Goal: Contribute content: Add original content to the website for others to see

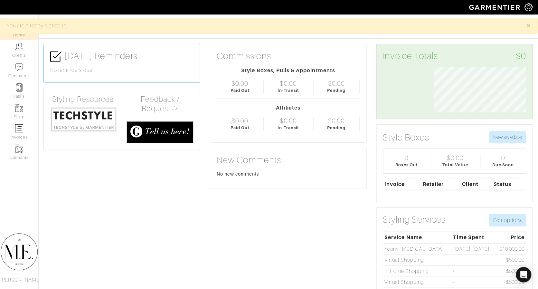
scroll to position [46, 102]
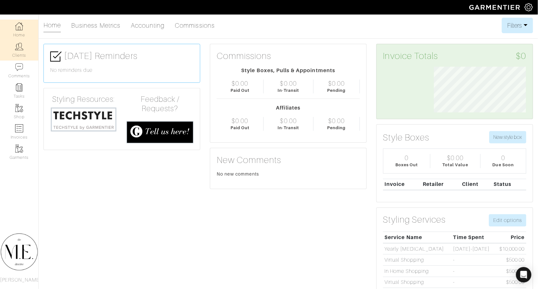
click at [18, 57] on link "Clients" at bounding box center [19, 50] width 38 height 20
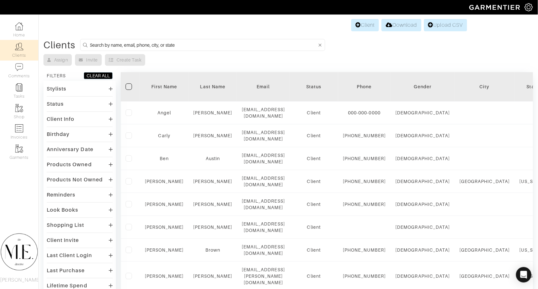
click at [156, 45] on input at bounding box center [203, 45] width 227 height 8
type input "[PERSON_NAME]"
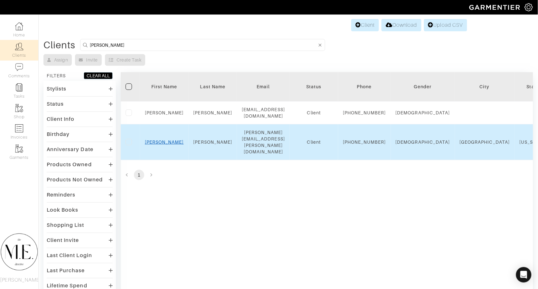
click at [165, 144] on link "Ryan" at bounding box center [164, 141] width 39 height 5
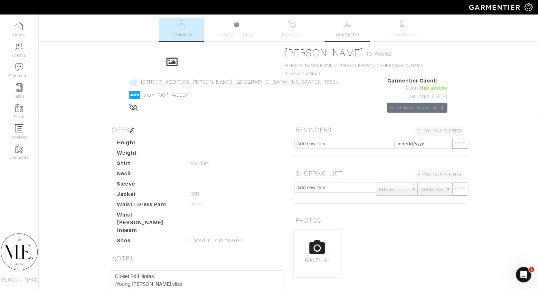
click at [357, 27] on link "Wardrobe" at bounding box center [347, 29] width 45 height 23
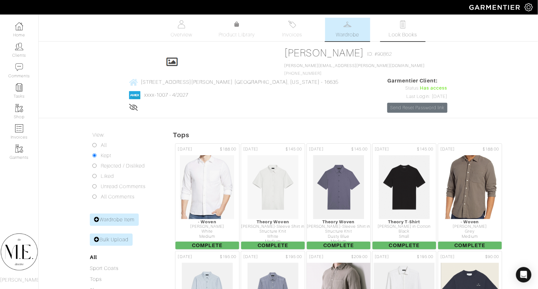
click at [389, 31] on span "Look Books" at bounding box center [402, 35] width 29 height 8
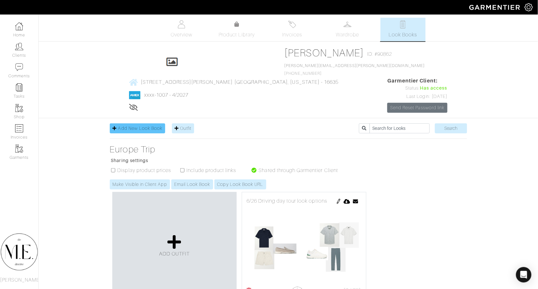
click at [153, 125] on span "Add New Look Book" at bounding box center [140, 127] width 44 height 5
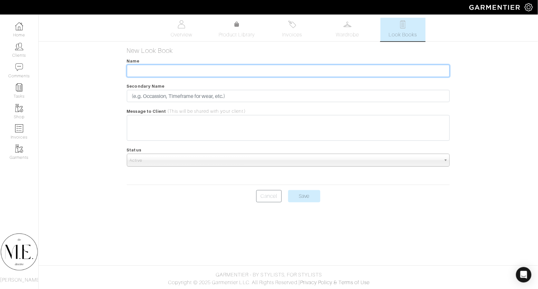
click at [209, 71] on input "text" at bounding box center [288, 71] width 323 height 12
type input "New Sport Coat Outfit Options"
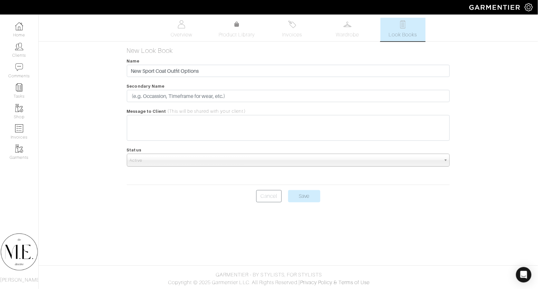
click at [314, 201] on body "The M.E. Directive [PERSON_NAME] Home Clients Invoices Comments Reminders Styli…" at bounding box center [269, 144] width 538 height 289
click at [308, 197] on input "Save" at bounding box center [304, 196] width 32 height 12
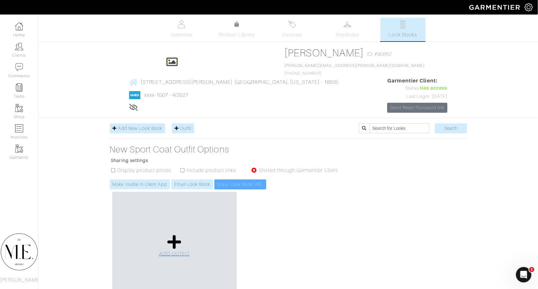
click at [176, 234] on icon at bounding box center [174, 241] width 14 height 15
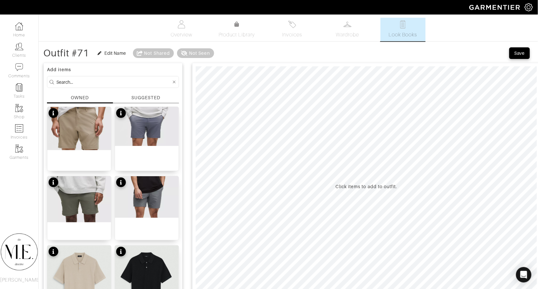
scroll to position [0, 0]
click at [85, 99] on div "OWNED" at bounding box center [80, 97] width 18 height 6
click at [161, 99] on div "SUGGESTED" at bounding box center [146, 98] width 66 height 9
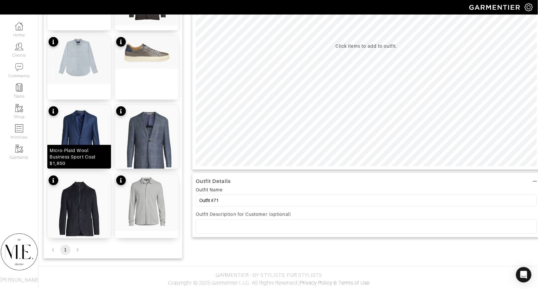
scroll to position [140, 0]
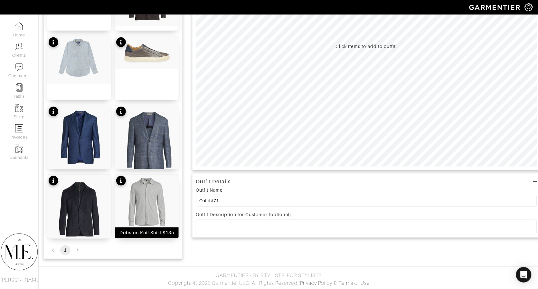
click at [168, 199] on img at bounding box center [147, 202] width 64 height 57
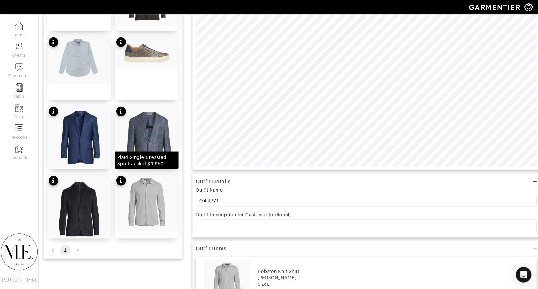
click at [167, 132] on img at bounding box center [147, 142] width 64 height 74
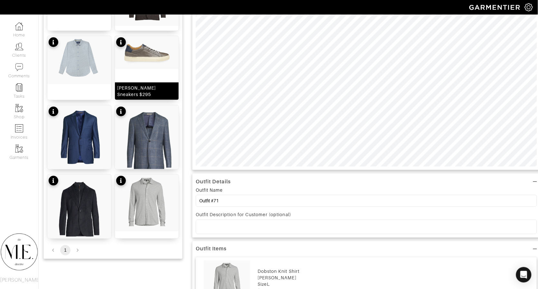
click at [151, 68] on img at bounding box center [147, 52] width 64 height 33
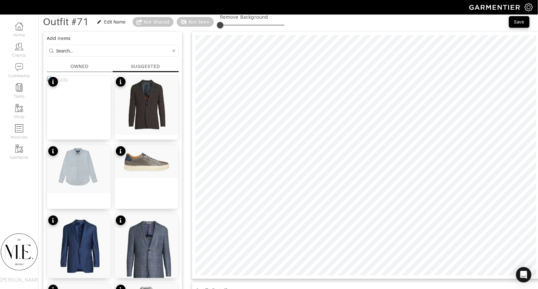
scroll to position [31, 1]
click at [89, 64] on div "OWNED" at bounding box center [79, 67] width 66 height 9
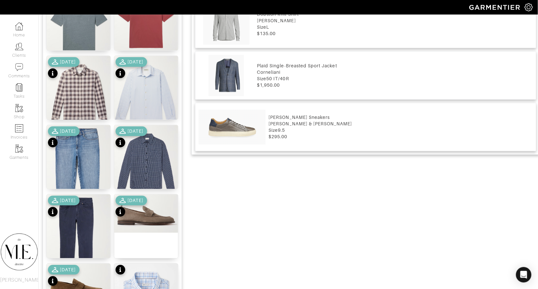
scroll to position [402, 1]
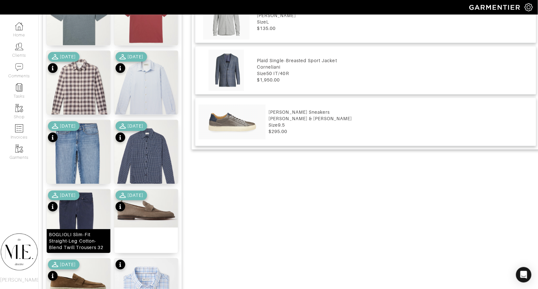
click at [88, 224] on img at bounding box center [79, 232] width 64 height 86
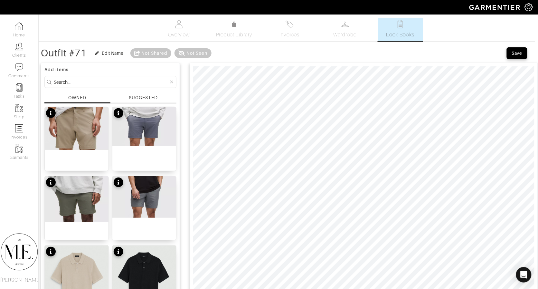
scroll to position [0, 3]
click at [516, 50] on div "Save" at bounding box center [517, 53] width 10 height 6
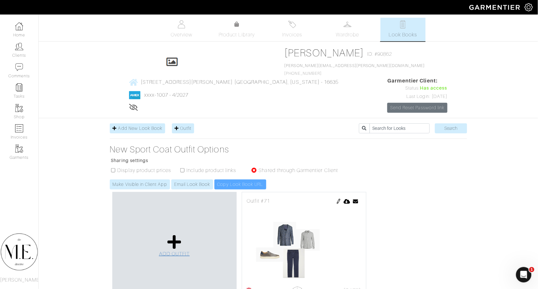
click at [174, 234] on icon at bounding box center [174, 241] width 14 height 15
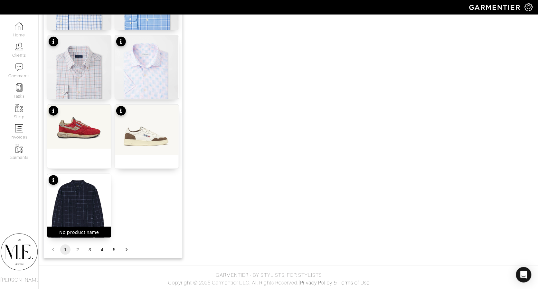
scroll to position [763, 0]
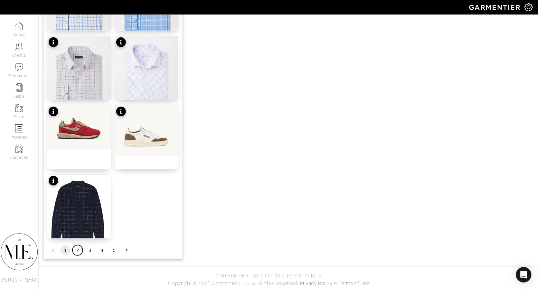
click at [78, 250] on button "2" at bounding box center [77, 250] width 10 height 10
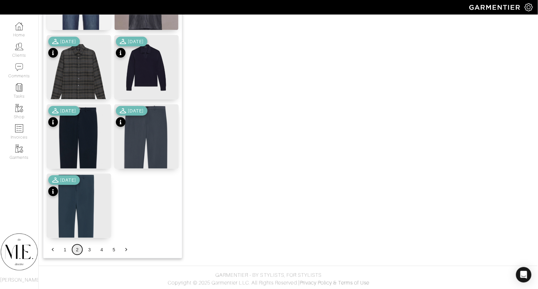
scroll to position [763, 0]
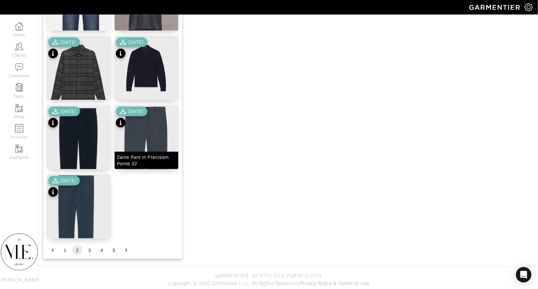
click at [153, 136] on img at bounding box center [147, 151] width 64 height 93
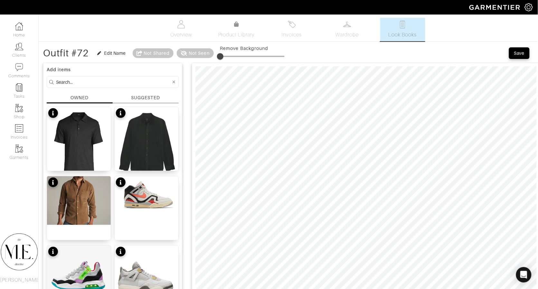
scroll to position [0, 0]
click at [143, 101] on div "SUGGESTED" at bounding box center [145, 97] width 29 height 7
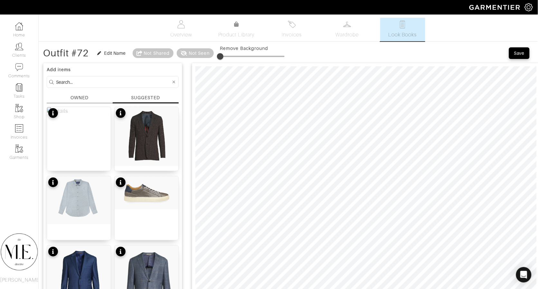
click at [84, 99] on div "OWNED" at bounding box center [79, 97] width 18 height 7
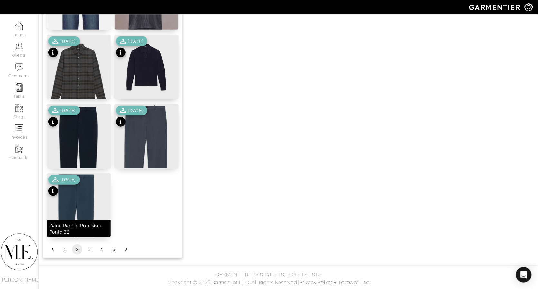
scroll to position [763, 0]
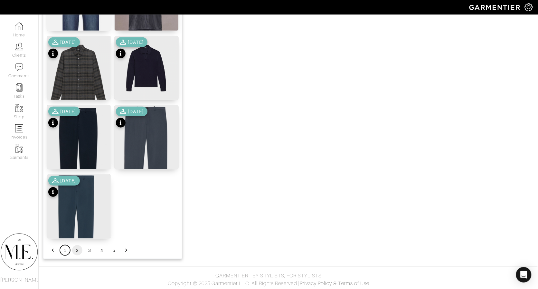
click at [63, 250] on button "1" at bounding box center [65, 250] width 10 height 10
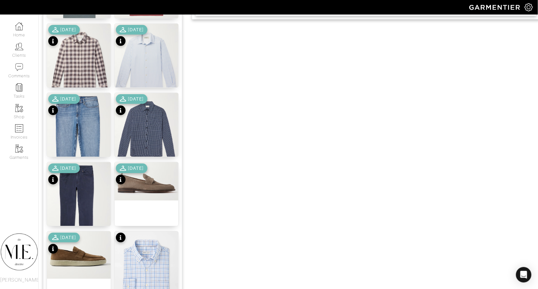
scroll to position [375, 0]
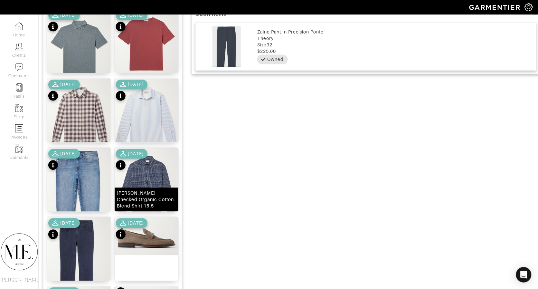
click at [150, 178] on img at bounding box center [147, 183] width 64 height 72
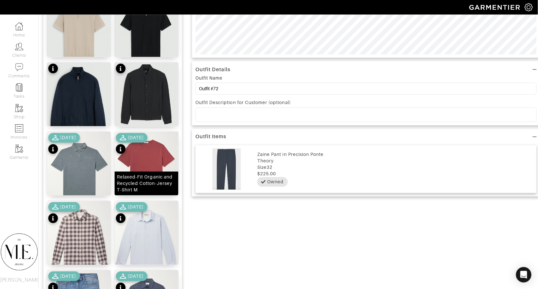
scroll to position [260, 0]
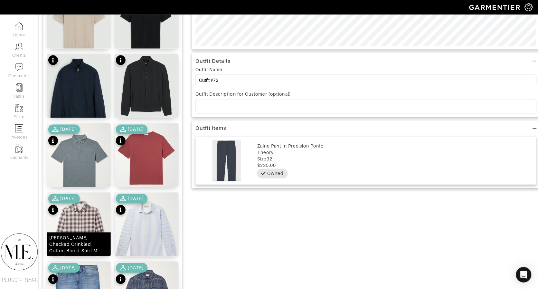
click at [76, 222] on img at bounding box center [79, 231] width 64 height 79
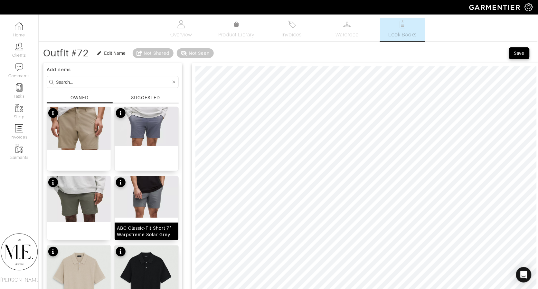
scroll to position [0, 0]
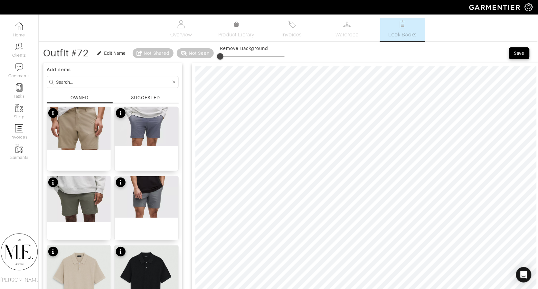
click at [155, 95] on div "SUGGESTED" at bounding box center [145, 97] width 29 height 7
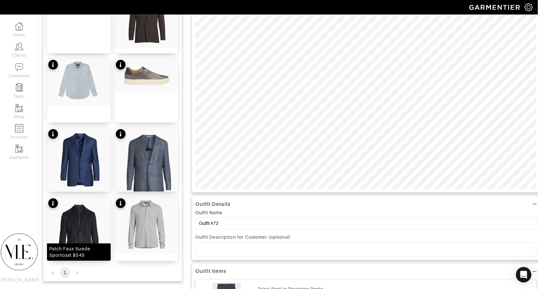
click at [88, 213] on img at bounding box center [79, 231] width 64 height 69
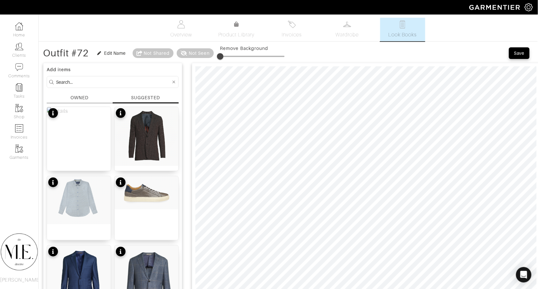
click at [92, 95] on div "OWNED" at bounding box center [80, 98] width 66 height 9
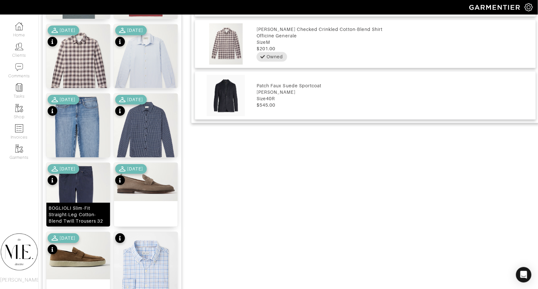
scroll to position [412, 1]
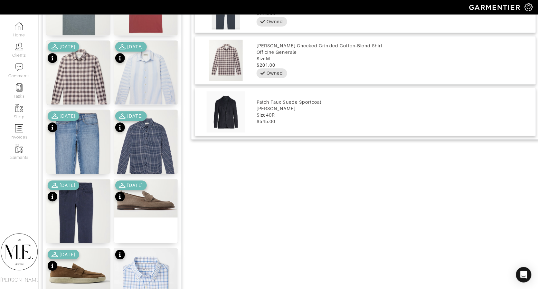
click at [72, 279] on img at bounding box center [78, 271] width 64 height 47
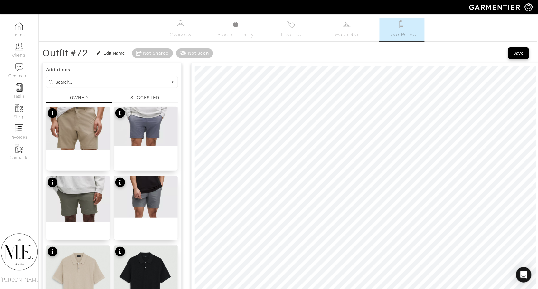
scroll to position [0, 1]
click at [138, 98] on div "SUGGESTED" at bounding box center [144, 97] width 29 height 7
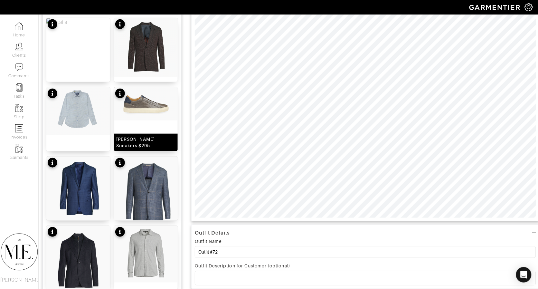
click at [147, 136] on div "Jared Leather Sneakers $295" at bounding box center [145, 142] width 59 height 13
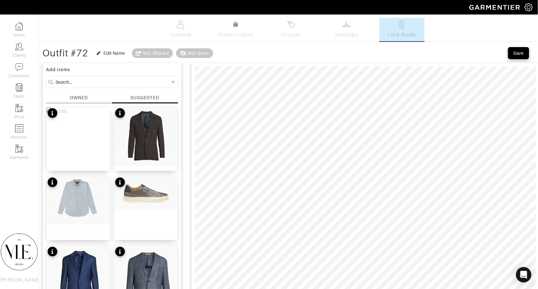
click at [520, 52] on div "Save" at bounding box center [518, 53] width 10 height 6
click at [152, 142] on img at bounding box center [146, 136] width 64 height 59
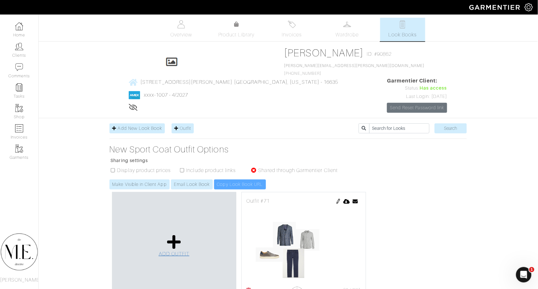
scroll to position [0, 0]
click at [171, 234] on icon at bounding box center [174, 241] width 14 height 15
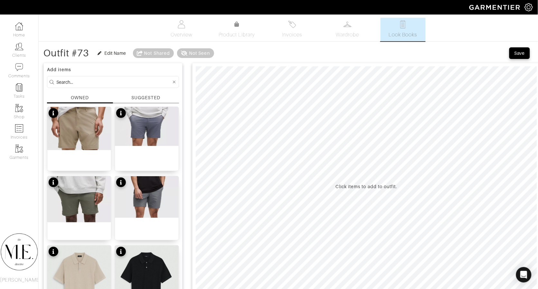
click at [142, 97] on div "SUGGESTED" at bounding box center [145, 97] width 29 height 7
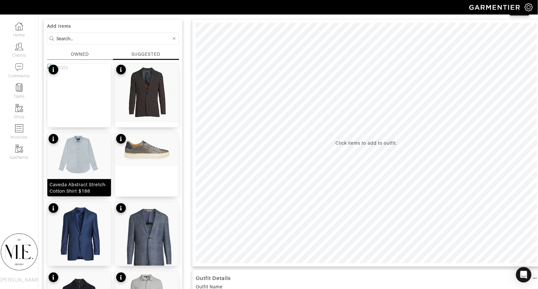
scroll to position [77, 0]
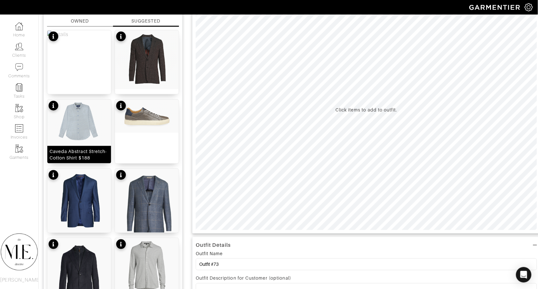
click at [74, 119] on img at bounding box center [79, 123] width 64 height 48
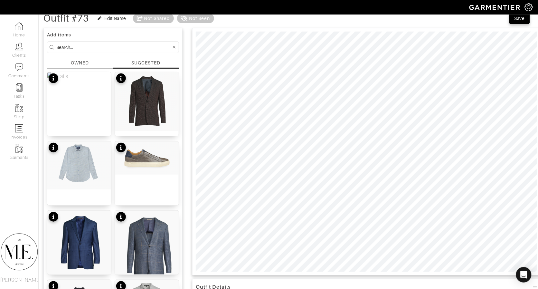
scroll to position [21, 0]
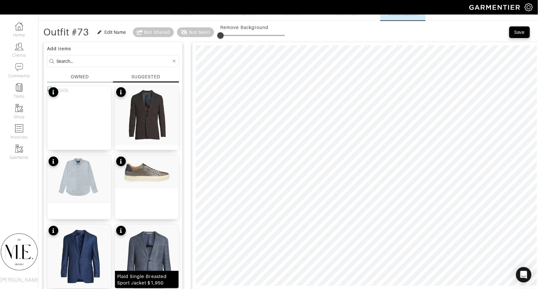
click at [151, 258] on img at bounding box center [147, 261] width 64 height 74
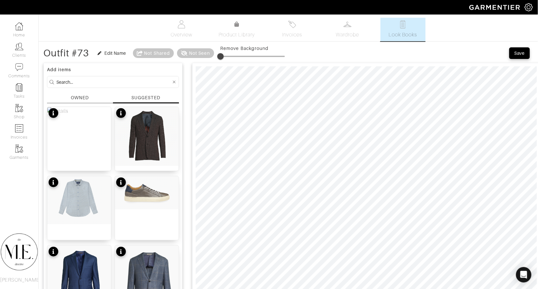
scroll to position [0, 0]
click at [86, 101] on div "OWNED" at bounding box center [80, 97] width 18 height 7
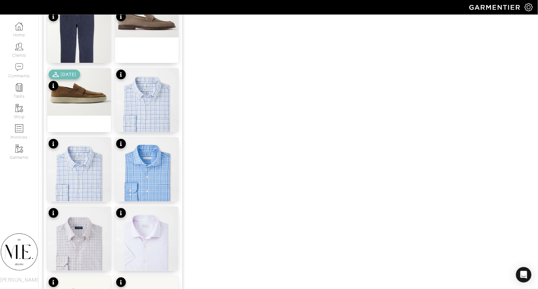
scroll to position [763, 0]
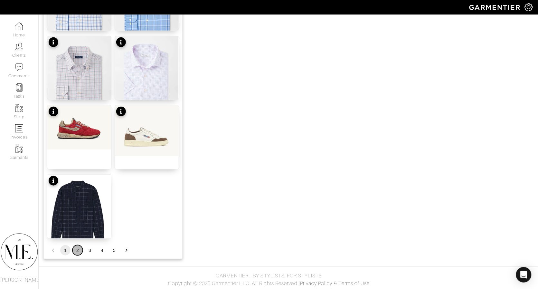
click at [75, 254] on button "2" at bounding box center [77, 250] width 10 height 10
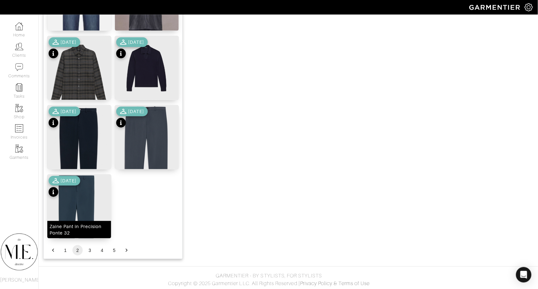
click at [86, 212] on img at bounding box center [79, 214] width 64 height 81
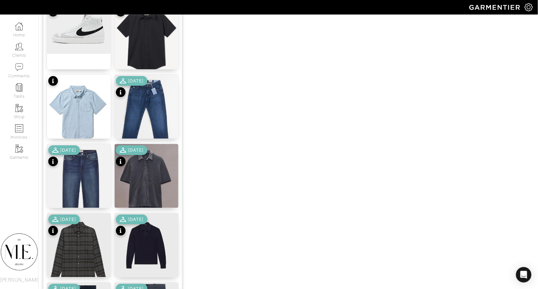
scroll to position [584, 0]
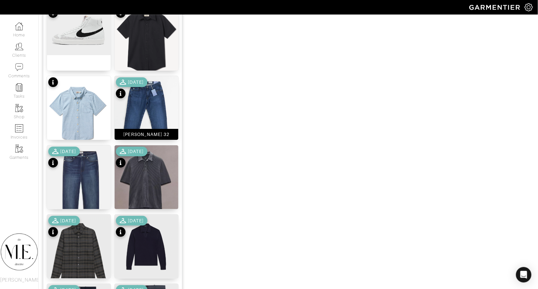
click at [147, 108] on img at bounding box center [147, 123] width 64 height 95
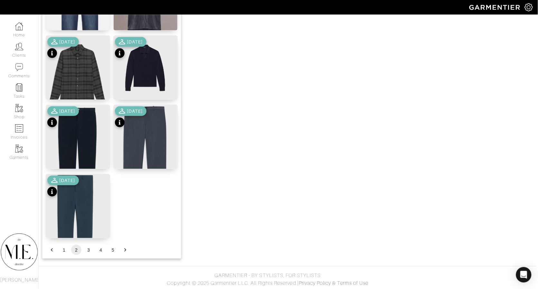
scroll to position [763, 1]
click at [85, 252] on button "3" at bounding box center [88, 250] width 10 height 10
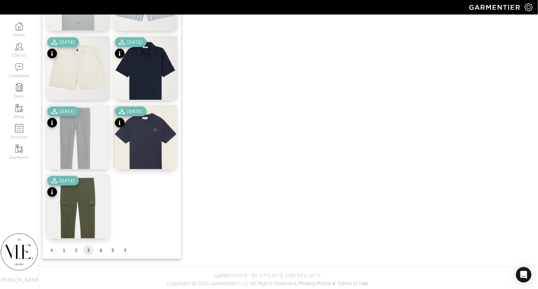
click at [99, 249] on button "4" at bounding box center [101, 250] width 10 height 10
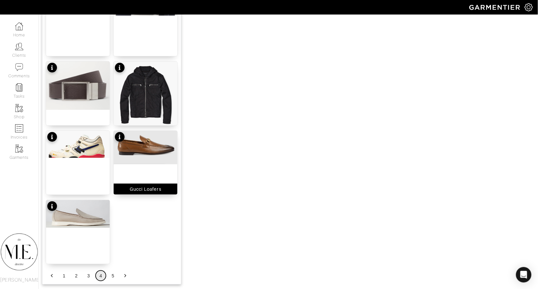
scroll to position [728, 1]
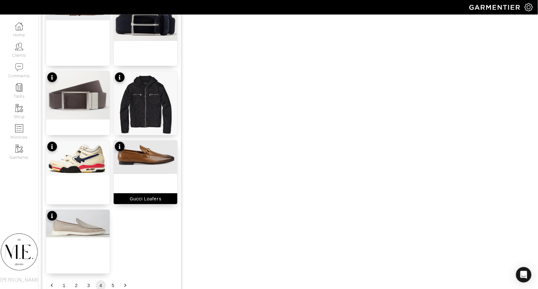
click at [145, 165] on img at bounding box center [146, 156] width 64 height 33
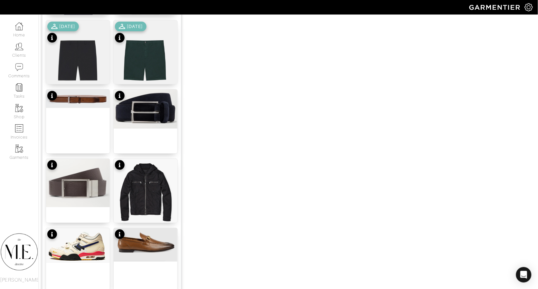
scroll to position [631, 1]
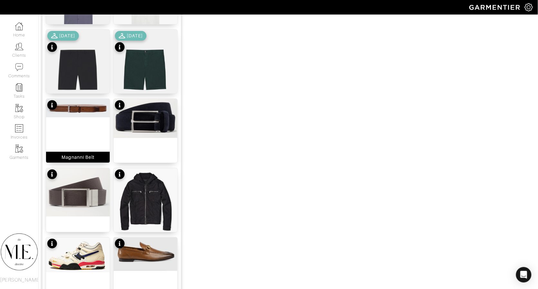
click at [82, 125] on div "Magnanni Belt" at bounding box center [78, 130] width 64 height 64
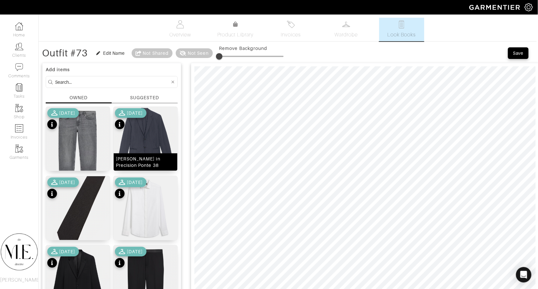
scroll to position [0, 1]
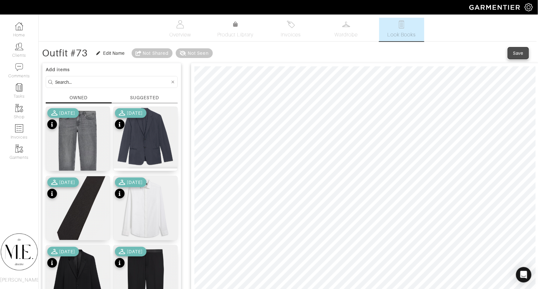
click at [512, 52] on span "Save" at bounding box center [518, 53] width 14 height 6
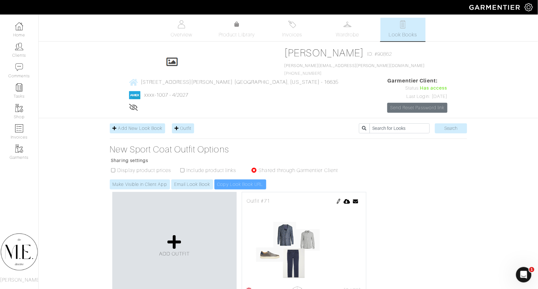
scroll to position [111, 0]
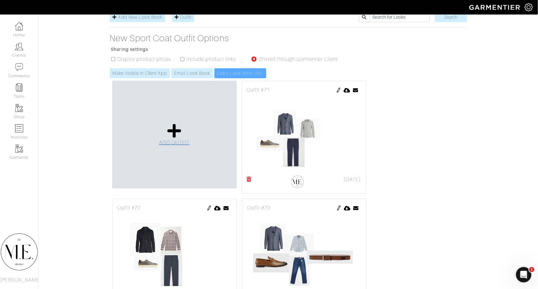
click at [161, 140] on span "ADD OUTFIT" at bounding box center [174, 143] width 31 height 6
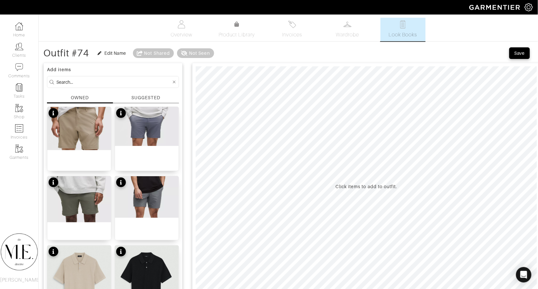
click at [135, 96] on div "SUGGESTED" at bounding box center [145, 97] width 29 height 7
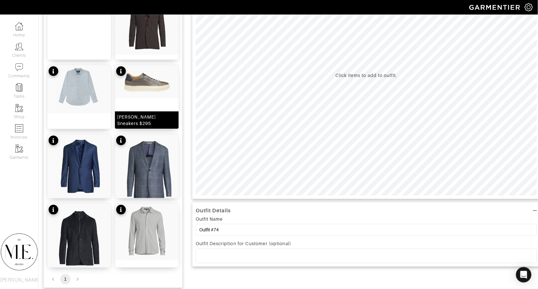
scroll to position [54, 0]
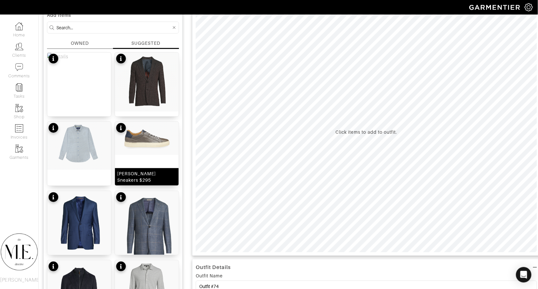
click at [155, 74] on img at bounding box center [147, 81] width 64 height 59
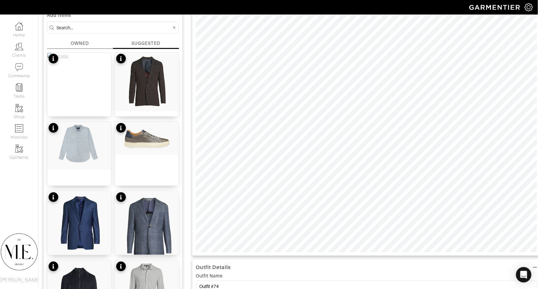
click at [83, 37] on div "Add items OWNED SUGGESTED Shipping/Handling $25 Tribute to Photography Wool Jac…" at bounding box center [112, 176] width 139 height 336
click at [81, 42] on div "OWNED" at bounding box center [80, 43] width 18 height 7
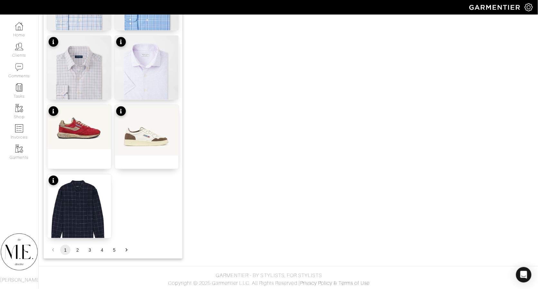
scroll to position [763, 0]
click at [78, 248] on button "2" at bounding box center [77, 250] width 10 height 10
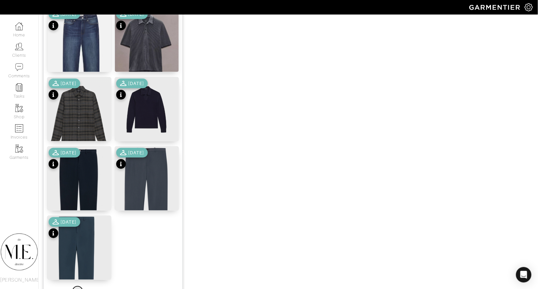
scroll to position [666, 0]
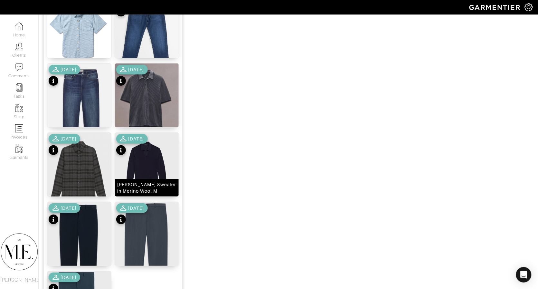
click at [156, 157] on img at bounding box center [147, 165] width 64 height 64
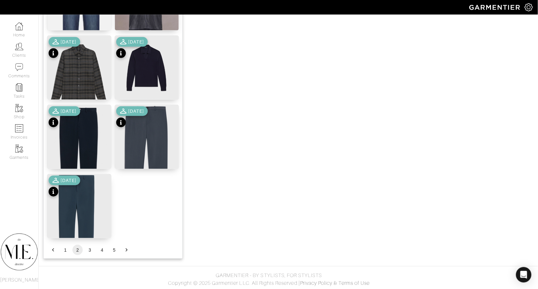
scroll to position [763, 0]
click at [89, 254] on button "3" at bounding box center [90, 250] width 10 height 10
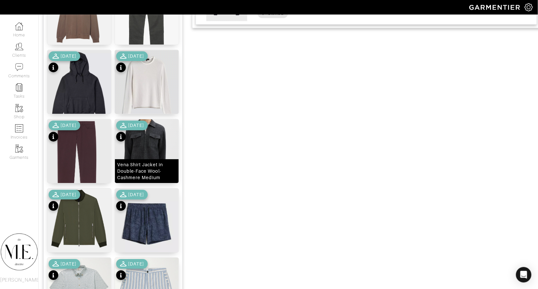
scroll to position [472, 0]
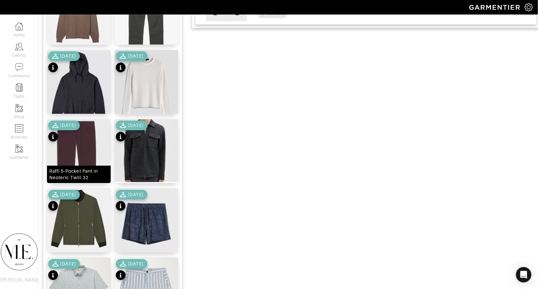
click at [85, 147] on img at bounding box center [79, 170] width 64 height 103
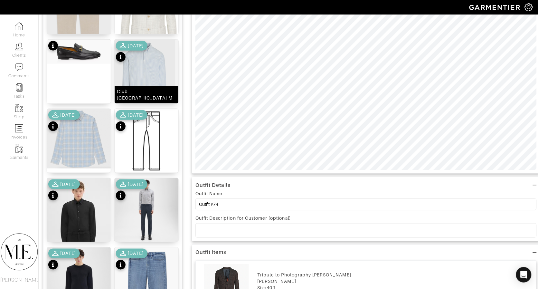
scroll to position [313, 0]
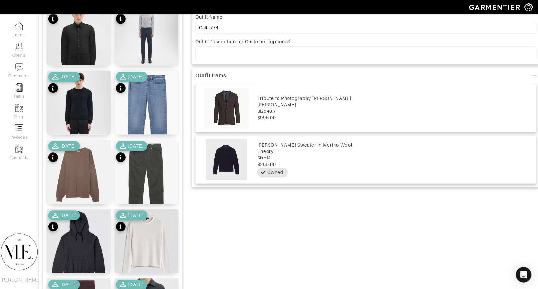
click at [145, 162] on div "10/05/23" at bounding box center [132, 152] width 32 height 23
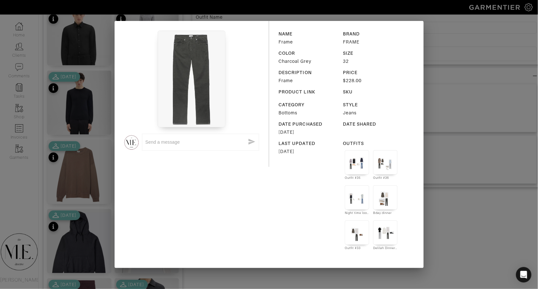
scroll to position [163, 0]
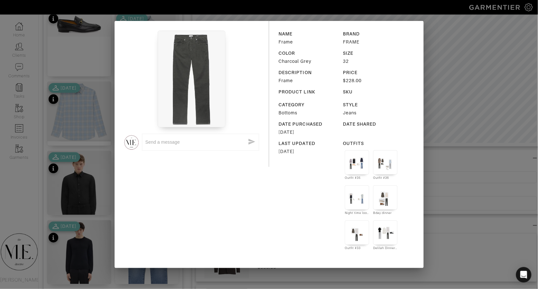
click at [258, 57] on div at bounding box center [191, 79] width 135 height 97
click at [53, 122] on div "x NAME Frame BRAND FRAME COLOR Charcoal Grey SIZE 32 DESCRIPTION Frame PRICE $2…" at bounding box center [269, 144] width 538 height 289
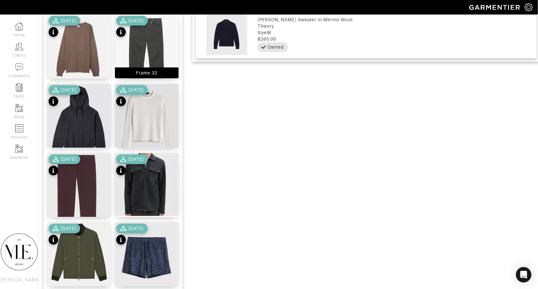
scroll to position [761, 0]
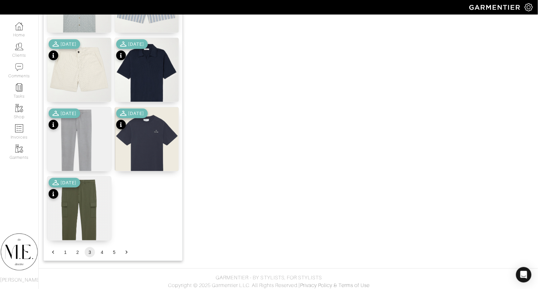
click at [107, 254] on li "4" at bounding box center [102, 252] width 12 height 10
click at [105, 254] on button "4" at bounding box center [102, 252] width 10 height 10
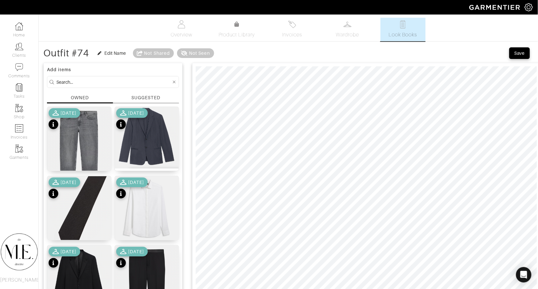
scroll to position [0, 0]
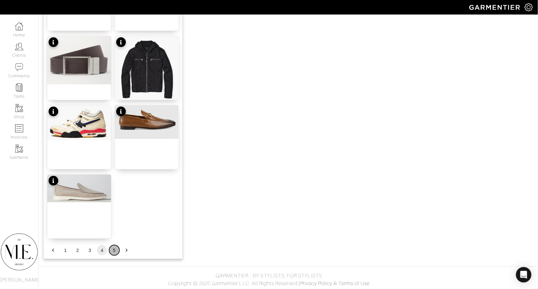
click at [115, 251] on button "5" at bounding box center [114, 250] width 10 height 10
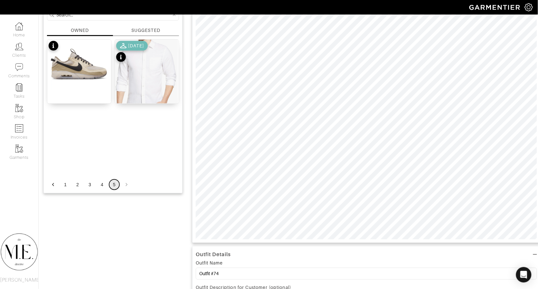
scroll to position [47, 0]
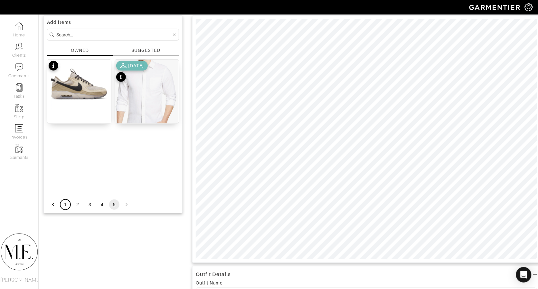
click at [66, 205] on button "1" at bounding box center [65, 204] width 10 height 10
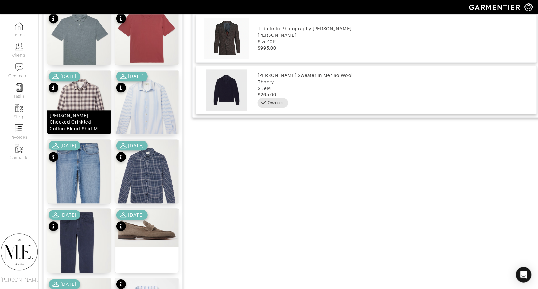
scroll to position [478, 0]
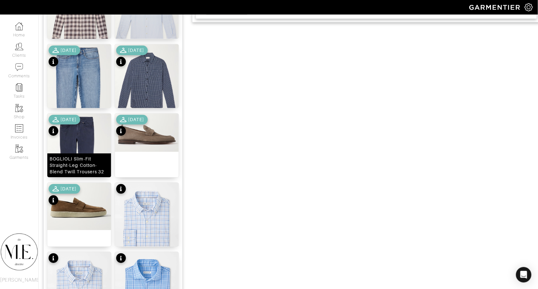
click at [92, 127] on img at bounding box center [79, 156] width 64 height 86
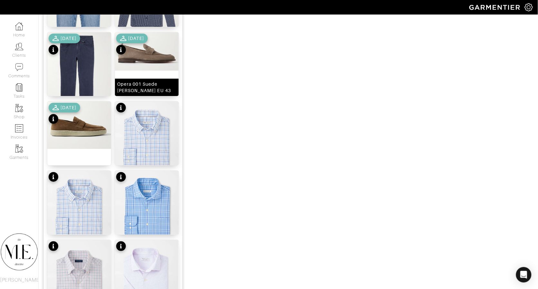
scroll to position [544, 0]
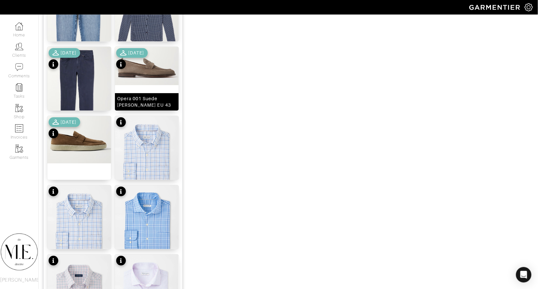
click at [153, 69] on img at bounding box center [147, 66] width 64 height 38
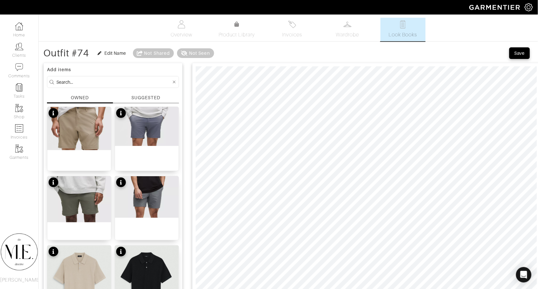
scroll to position [0, 0]
click at [518, 55] on div "Save" at bounding box center [519, 53] width 10 height 6
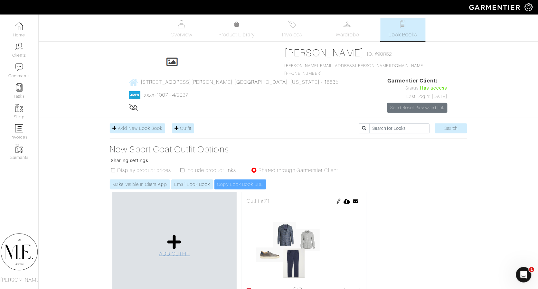
click at [181, 234] on link "ADD OUTFIT" at bounding box center [174, 245] width 31 height 23
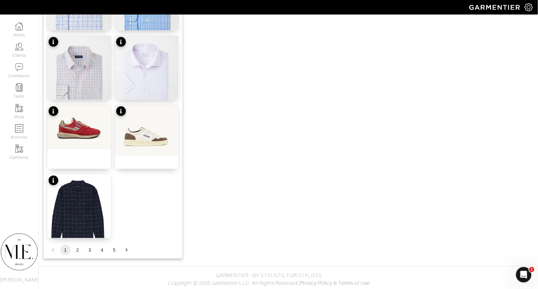
scroll to position [763, 0]
click at [74, 250] on button "2" at bounding box center [77, 250] width 10 height 10
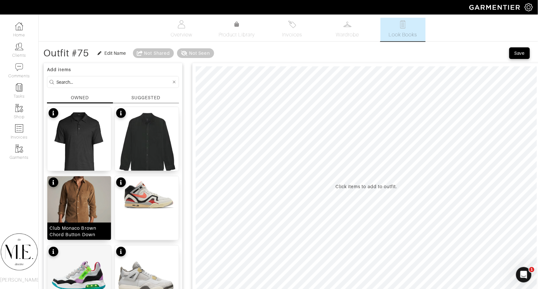
scroll to position [0, 0]
click at [170, 96] on div "SUGGESTED" at bounding box center [146, 98] width 66 height 9
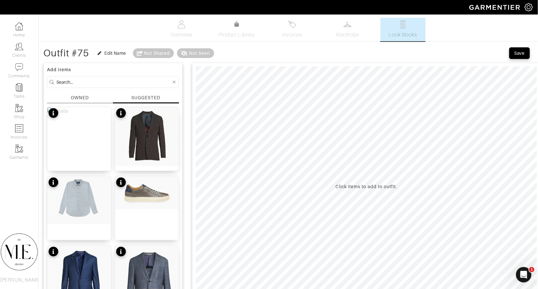
click at [73, 89] on div "Add items OWNED SUGGESTED Shipping/Handling $25 Tribute to Photography Wool Jac…" at bounding box center [112, 231] width 139 height 336
click at [75, 99] on div "OWNED" at bounding box center [80, 97] width 18 height 7
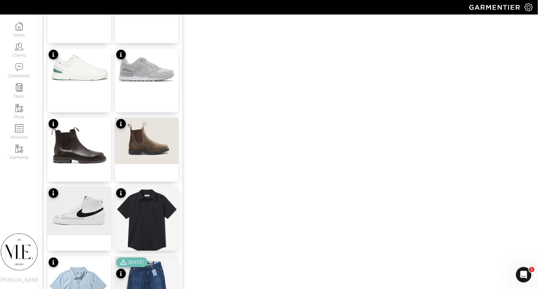
scroll to position [149, 0]
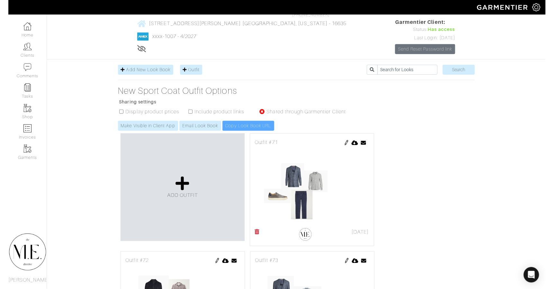
scroll to position [18, 0]
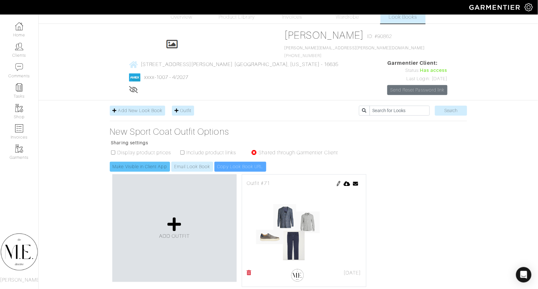
click at [155, 162] on link "Make Visible in Client App" at bounding box center [140, 167] width 60 height 10
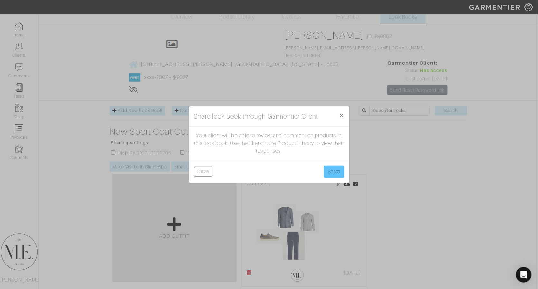
click at [329, 171] on button "Share" at bounding box center [334, 171] width 20 height 12
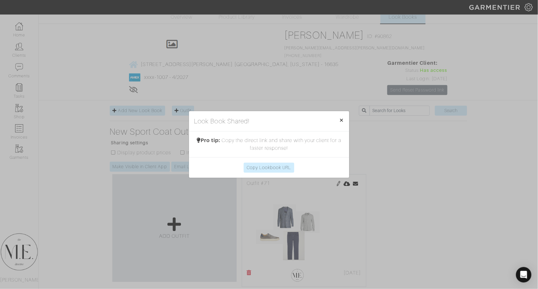
click at [338, 115] on button "× Close" at bounding box center [341, 120] width 15 height 18
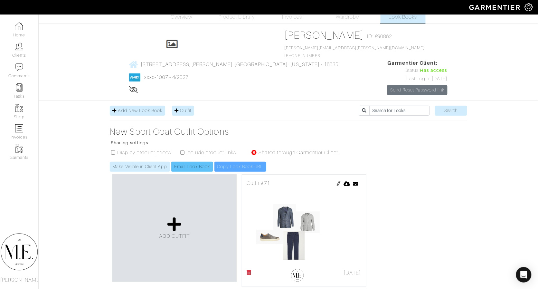
click at [200, 162] on link "Email Look Book" at bounding box center [192, 167] width 42 height 10
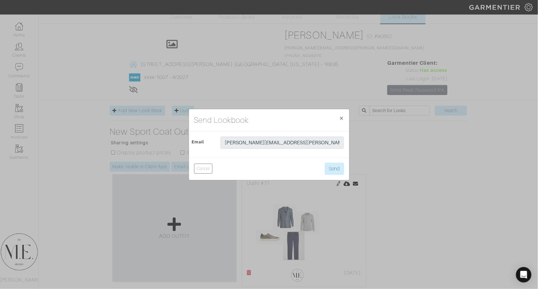
click at [350, 167] on div "Send Lookbook × Close Email [PERSON_NAME][EMAIL_ADDRESS][PERSON_NAME][DOMAIN_NA…" at bounding box center [269, 144] width 538 height 289
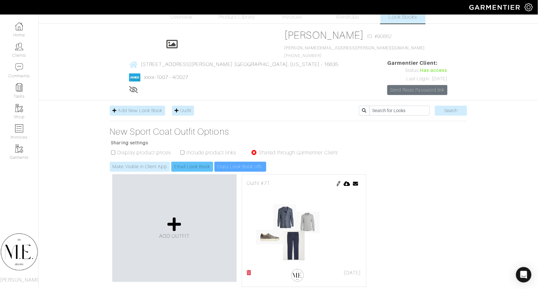
click at [184, 162] on link "Email Look Book" at bounding box center [192, 167] width 42 height 10
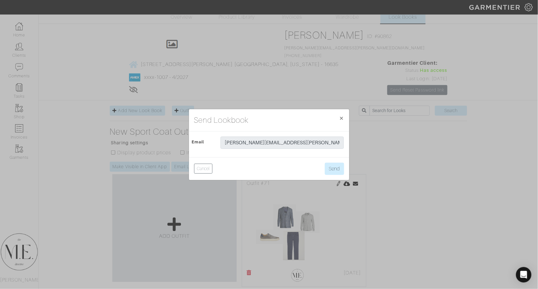
click at [323, 173] on div "Cancel Send" at bounding box center [269, 168] width 160 height 23
click at [327, 172] on button "Send" at bounding box center [334, 168] width 19 height 12
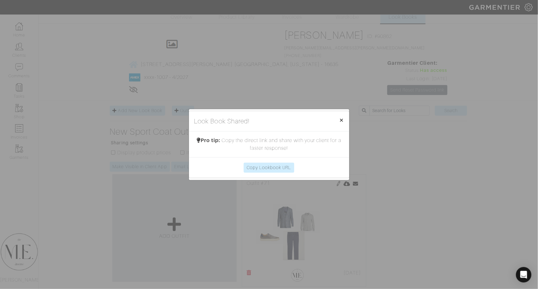
click at [338, 115] on button "× Close" at bounding box center [341, 120] width 15 height 18
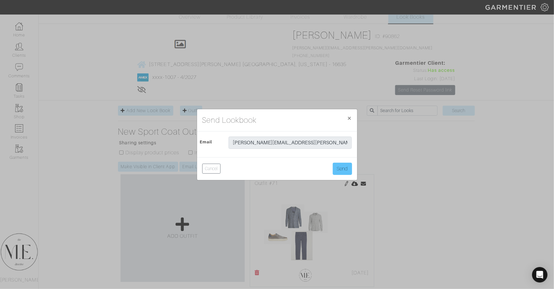
click at [341, 168] on button "Send" at bounding box center [342, 168] width 19 height 12
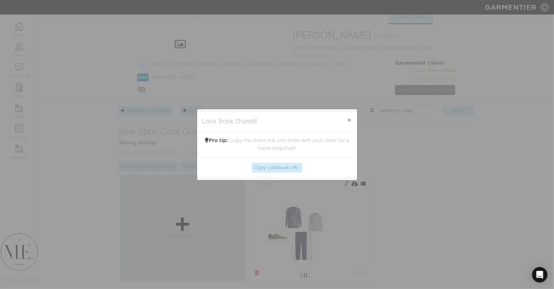
click at [348, 124] on span "×" at bounding box center [350, 120] width 5 height 9
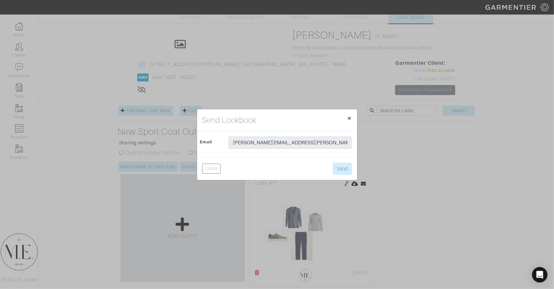
click at [350, 114] on span "×" at bounding box center [350, 118] width 5 height 9
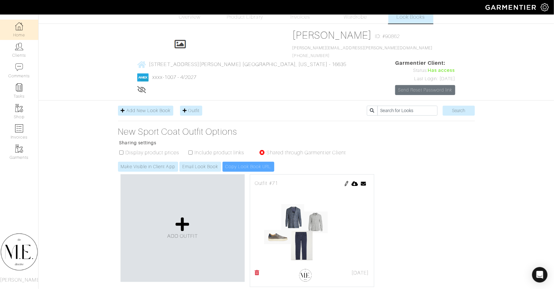
click at [20, 32] on link "Home" at bounding box center [19, 30] width 38 height 20
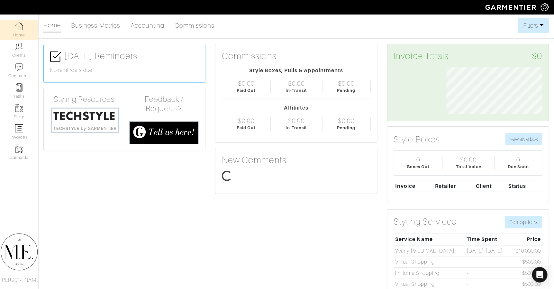
scroll to position [48, 106]
